Goal: Information Seeking & Learning: Learn about a topic

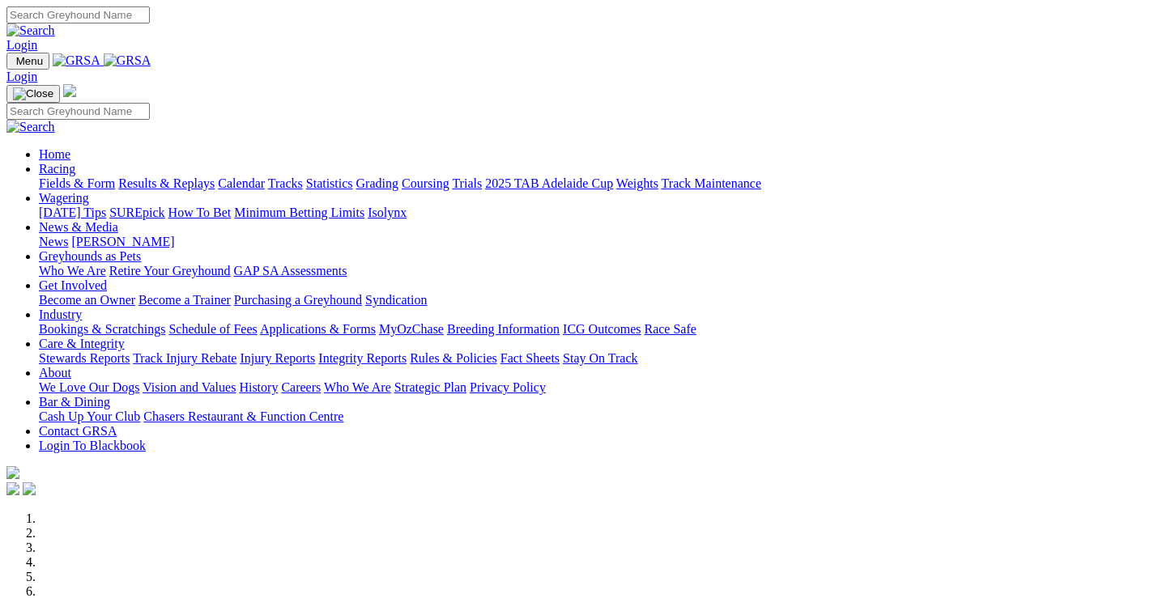
click at [75, 162] on link "Racing" at bounding box center [57, 169] width 36 height 14
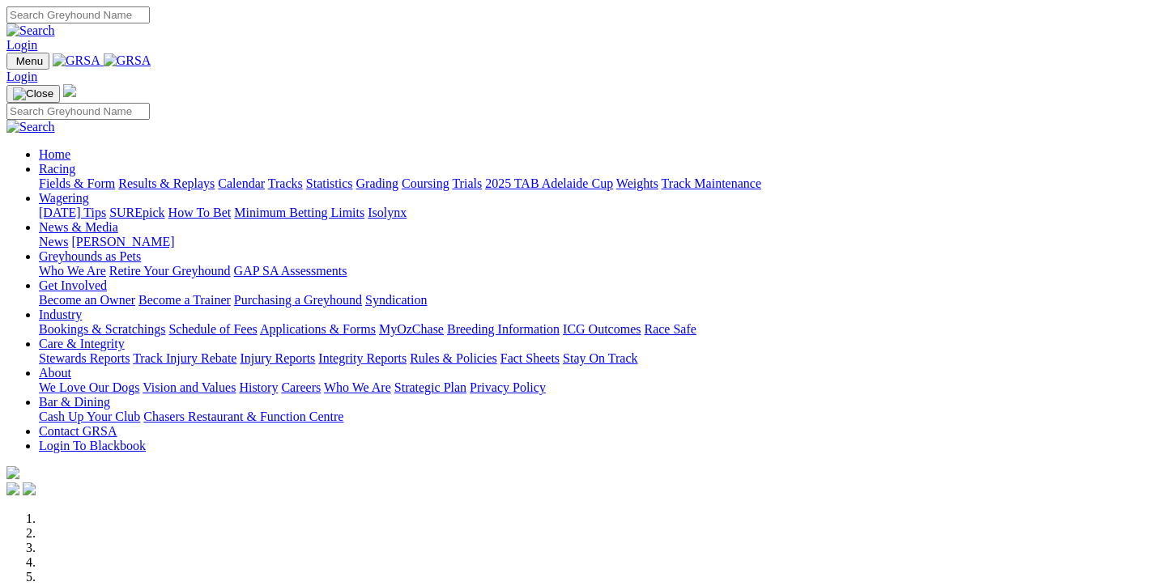
click at [75, 162] on link "Racing" at bounding box center [57, 169] width 36 height 14
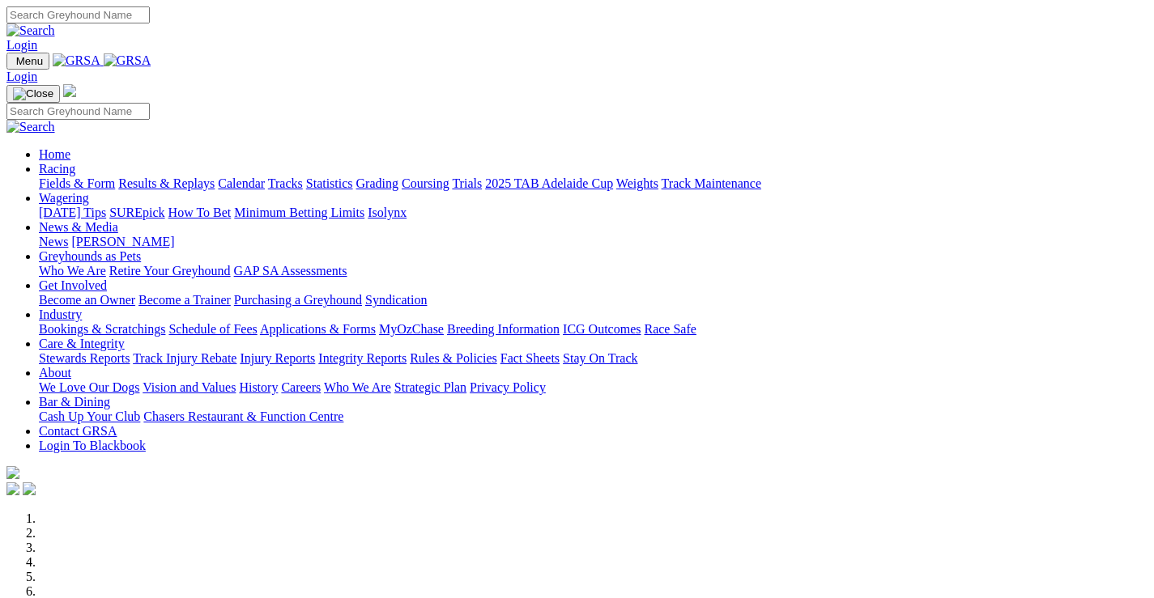
click at [75, 162] on link "Racing" at bounding box center [57, 169] width 36 height 14
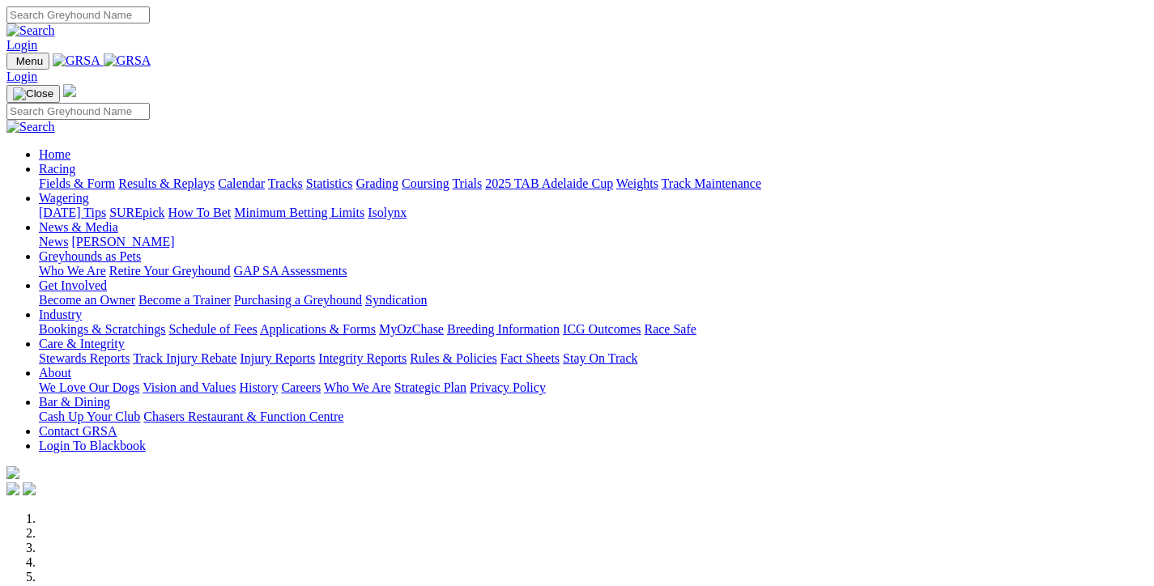
click at [76, 177] on link "Fields & Form" at bounding box center [77, 184] width 76 height 14
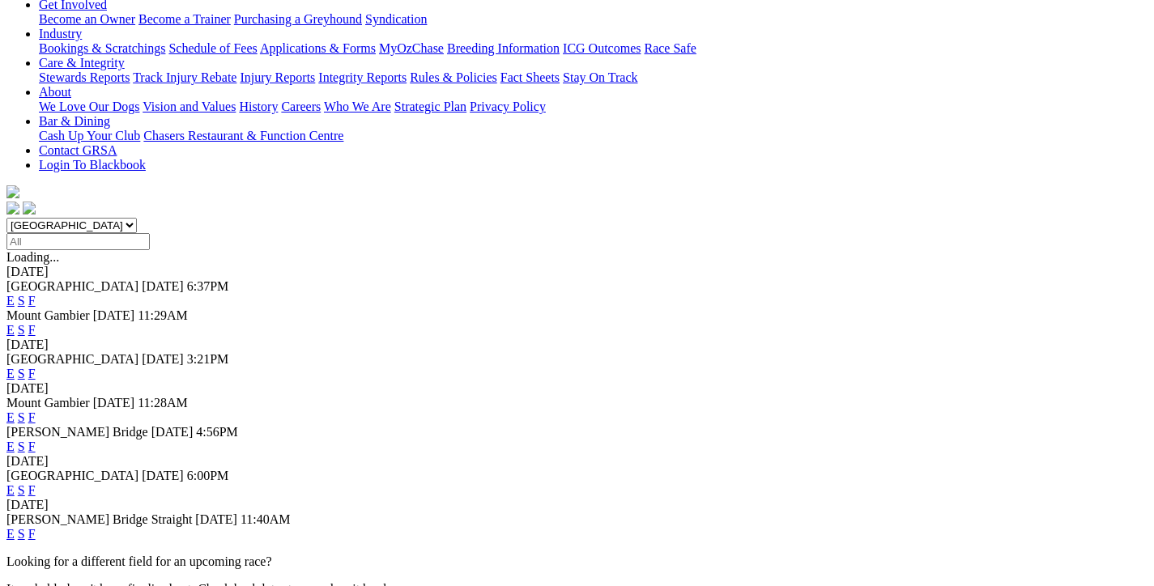
scroll to position [324, 0]
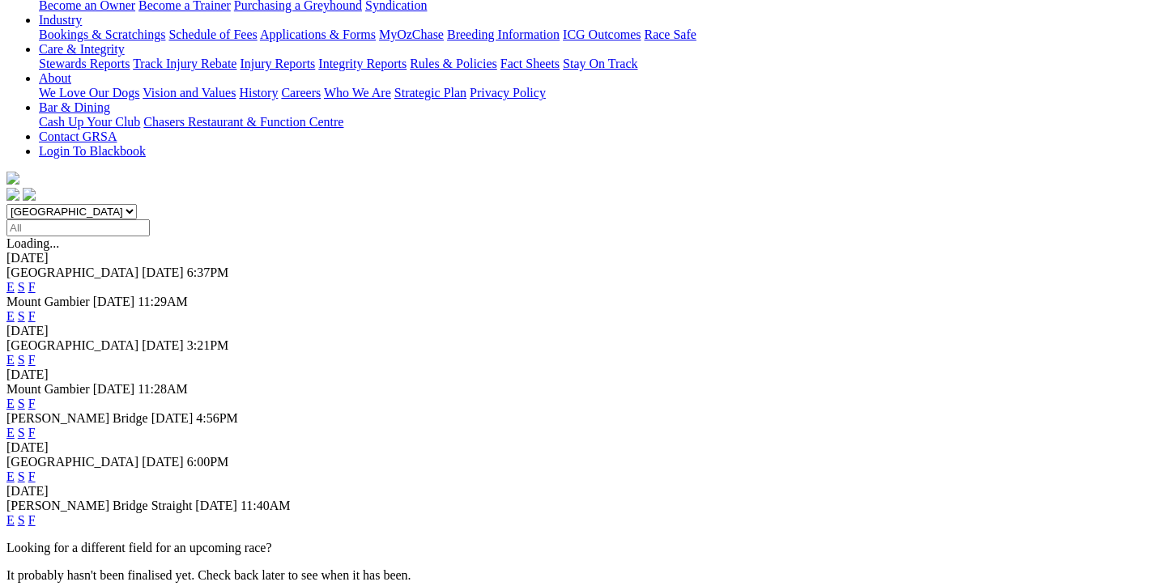
click at [36, 470] on link "F" at bounding box center [31, 477] width 7 height 14
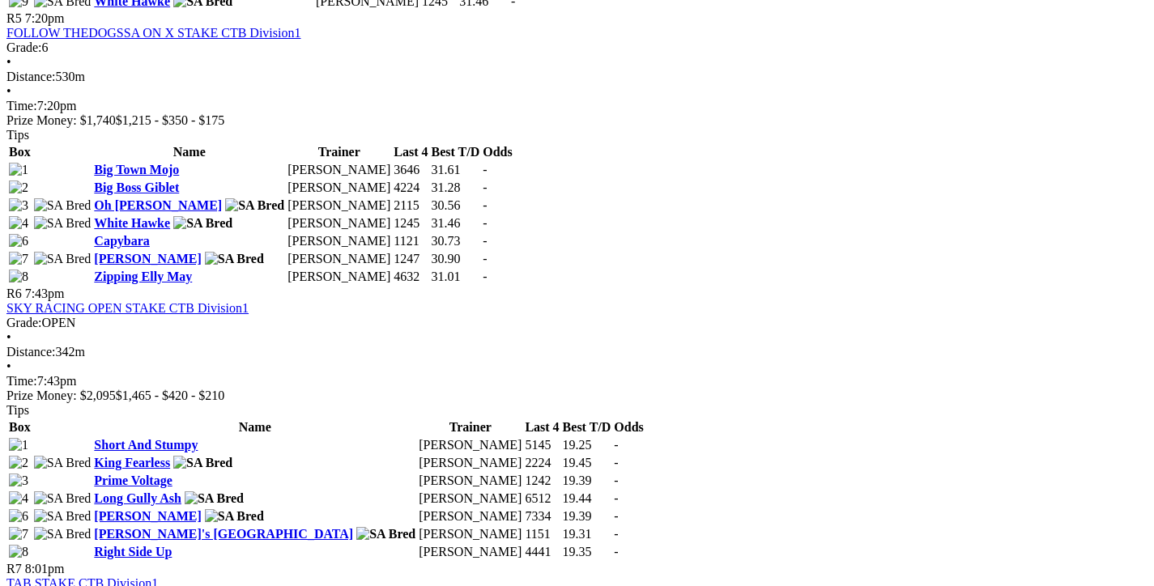
scroll to position [1943, 0]
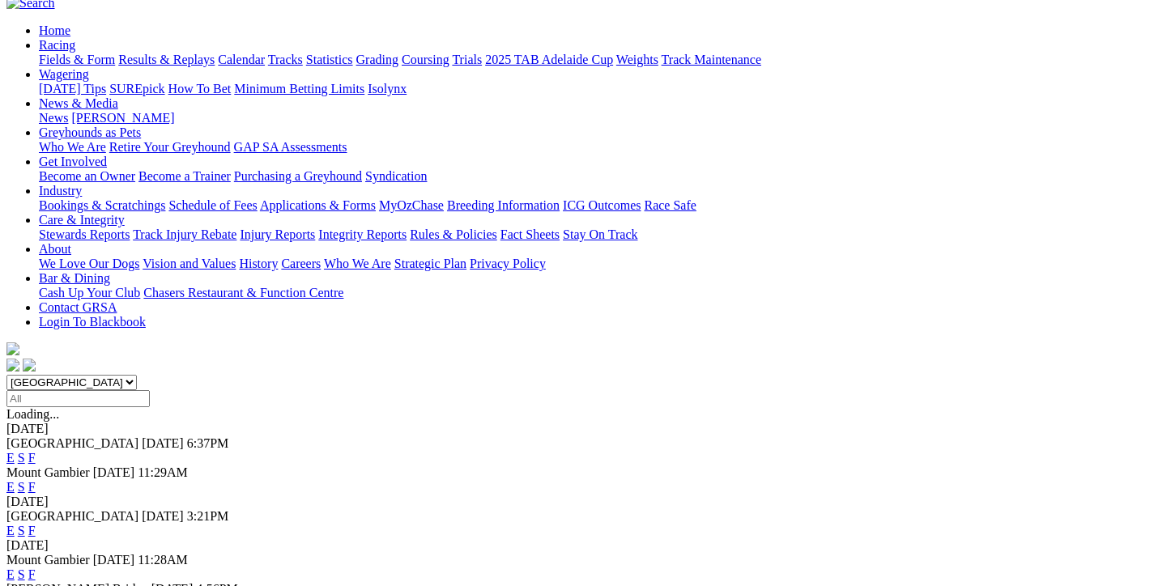
scroll to position [324, 0]
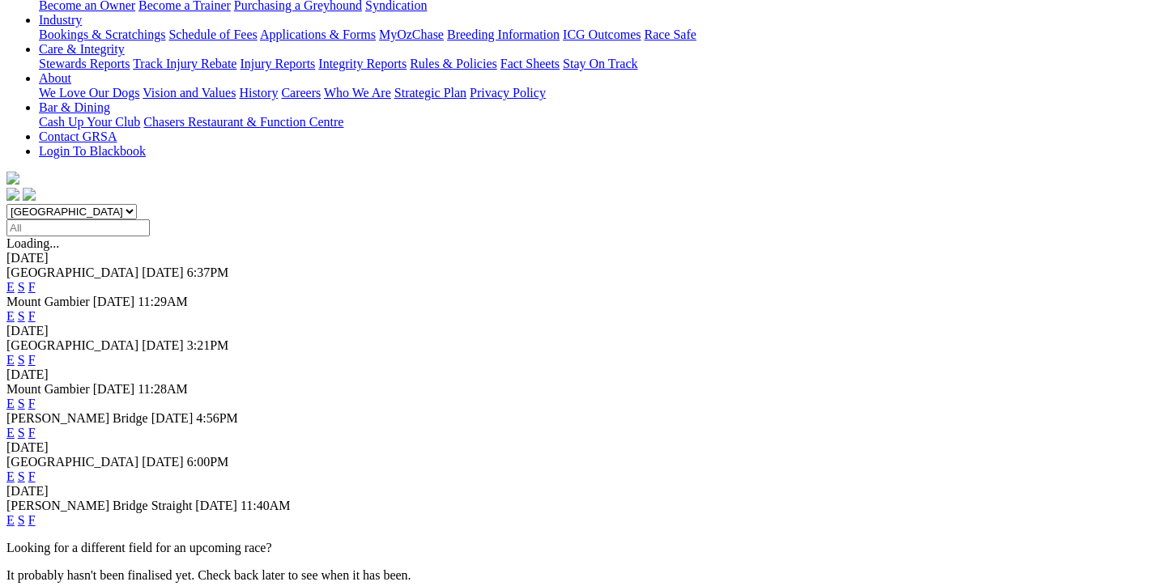
click at [36, 513] on link "F" at bounding box center [31, 520] width 7 height 14
